Goal: Transaction & Acquisition: Register for event/course

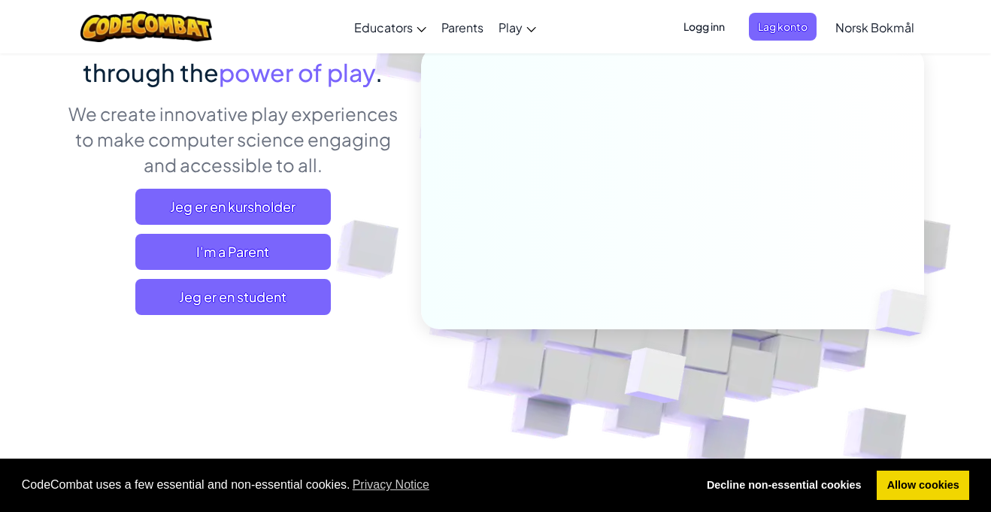
scroll to position [162, 0]
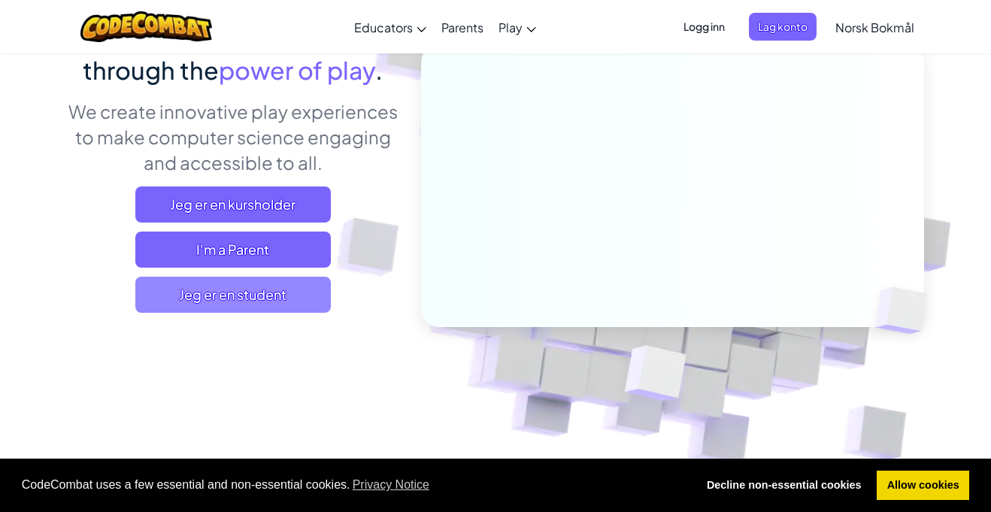
click at [302, 292] on span "Jeg er en student" at bounding box center [233, 295] width 196 height 36
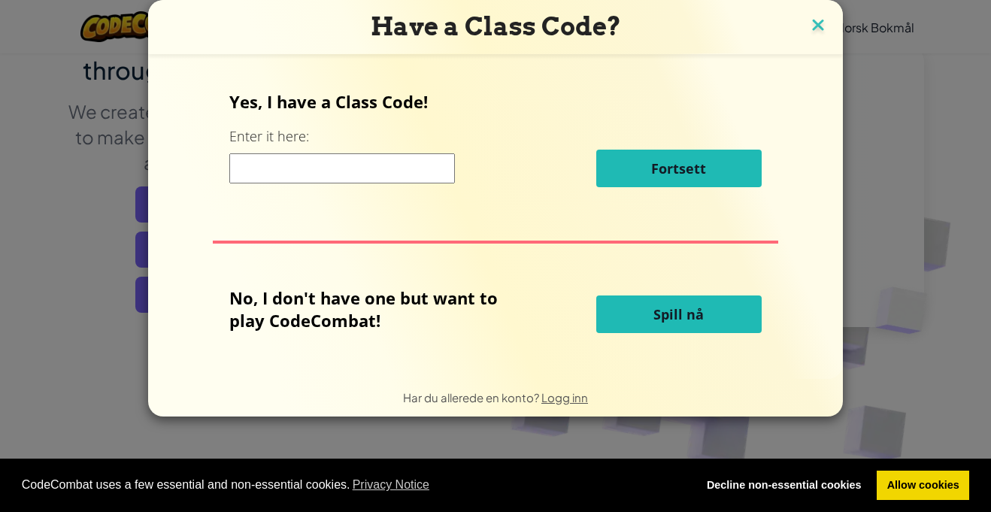
click at [818, 25] on img at bounding box center [819, 26] width 20 height 23
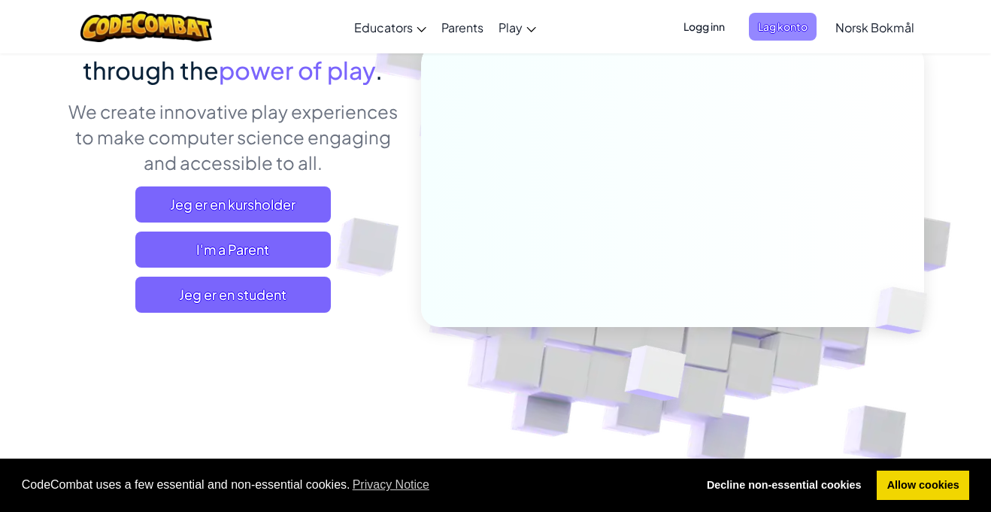
click at [803, 25] on span "Lag konto" at bounding box center [783, 27] width 68 height 28
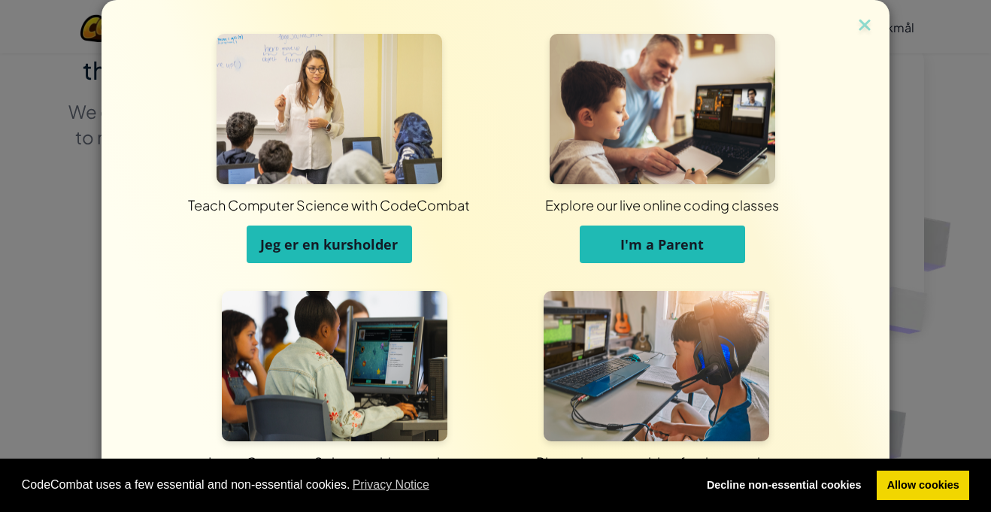
scroll to position [83, 0]
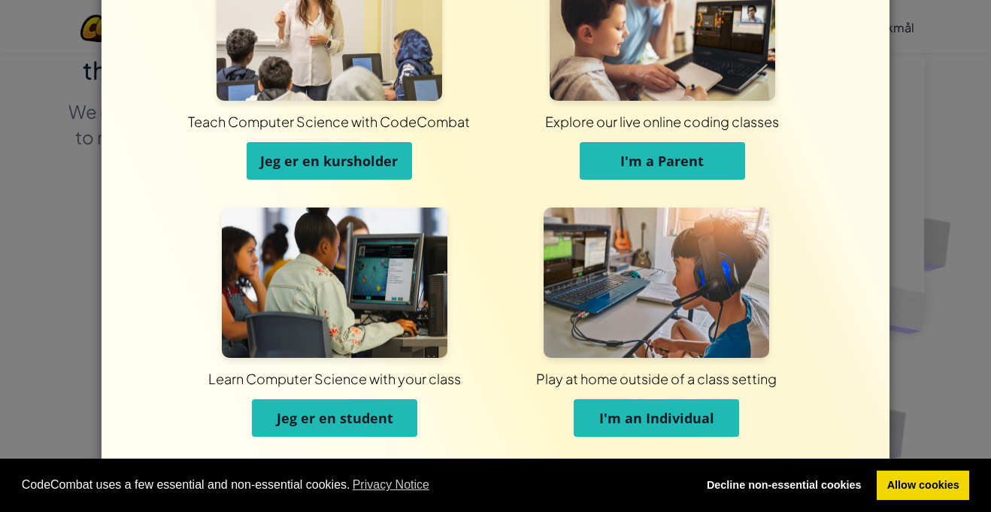
click at [384, 409] on span "Jeg er en student" at bounding box center [335, 418] width 117 height 18
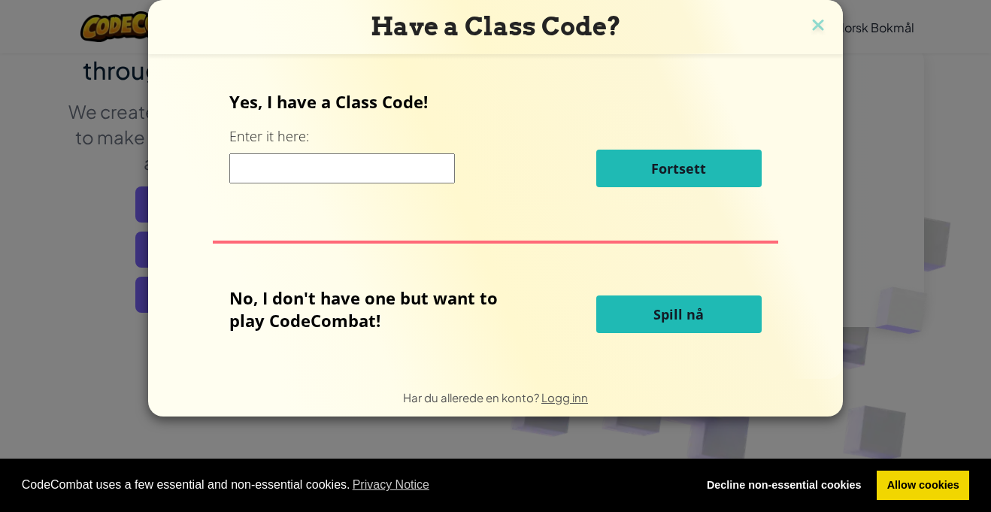
scroll to position [0, 0]
